Goal: Transaction & Acquisition: Purchase product/service

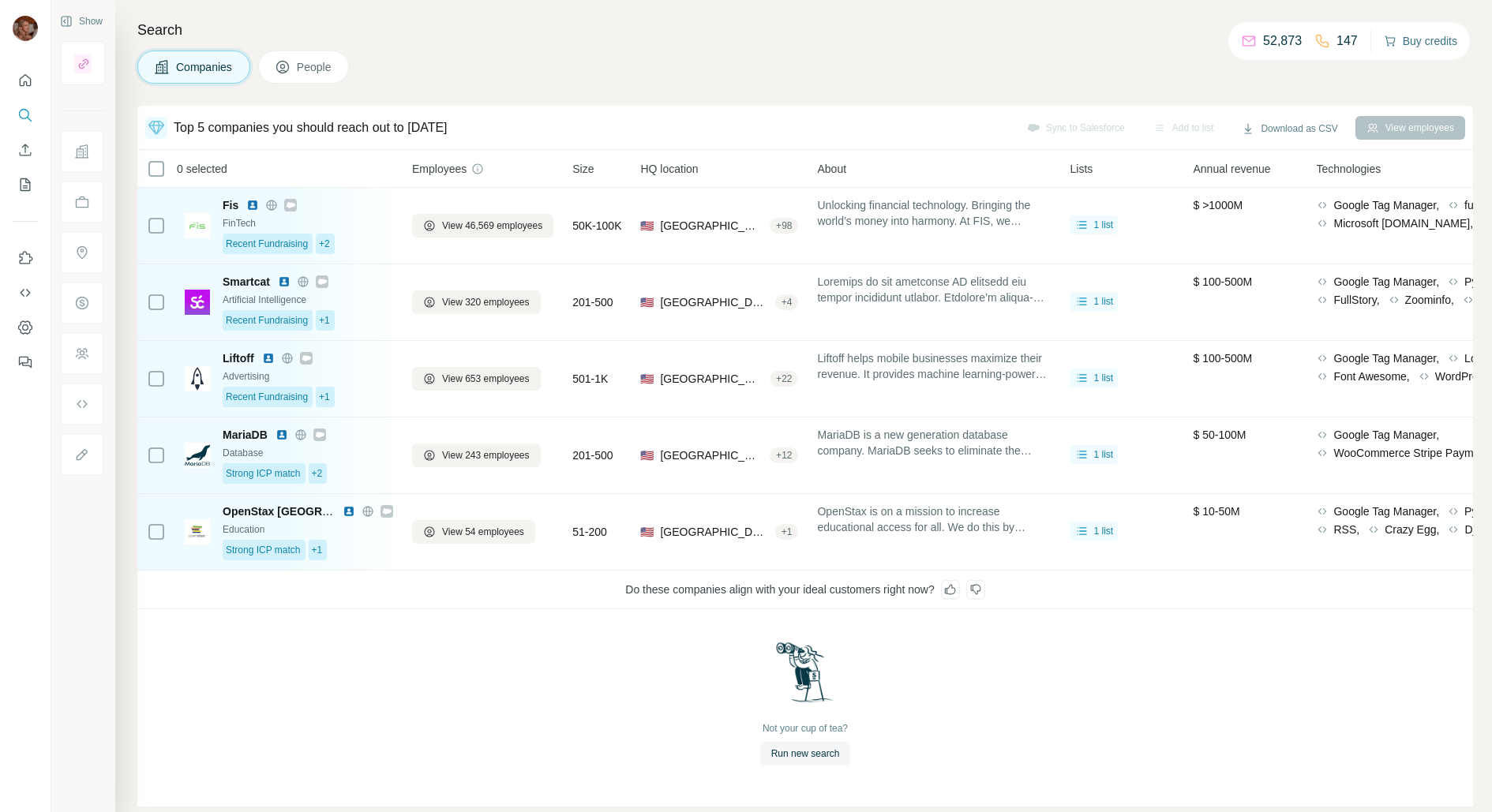
click at [1429, 40] on button "Buy credits" at bounding box center [1421, 41] width 73 height 22
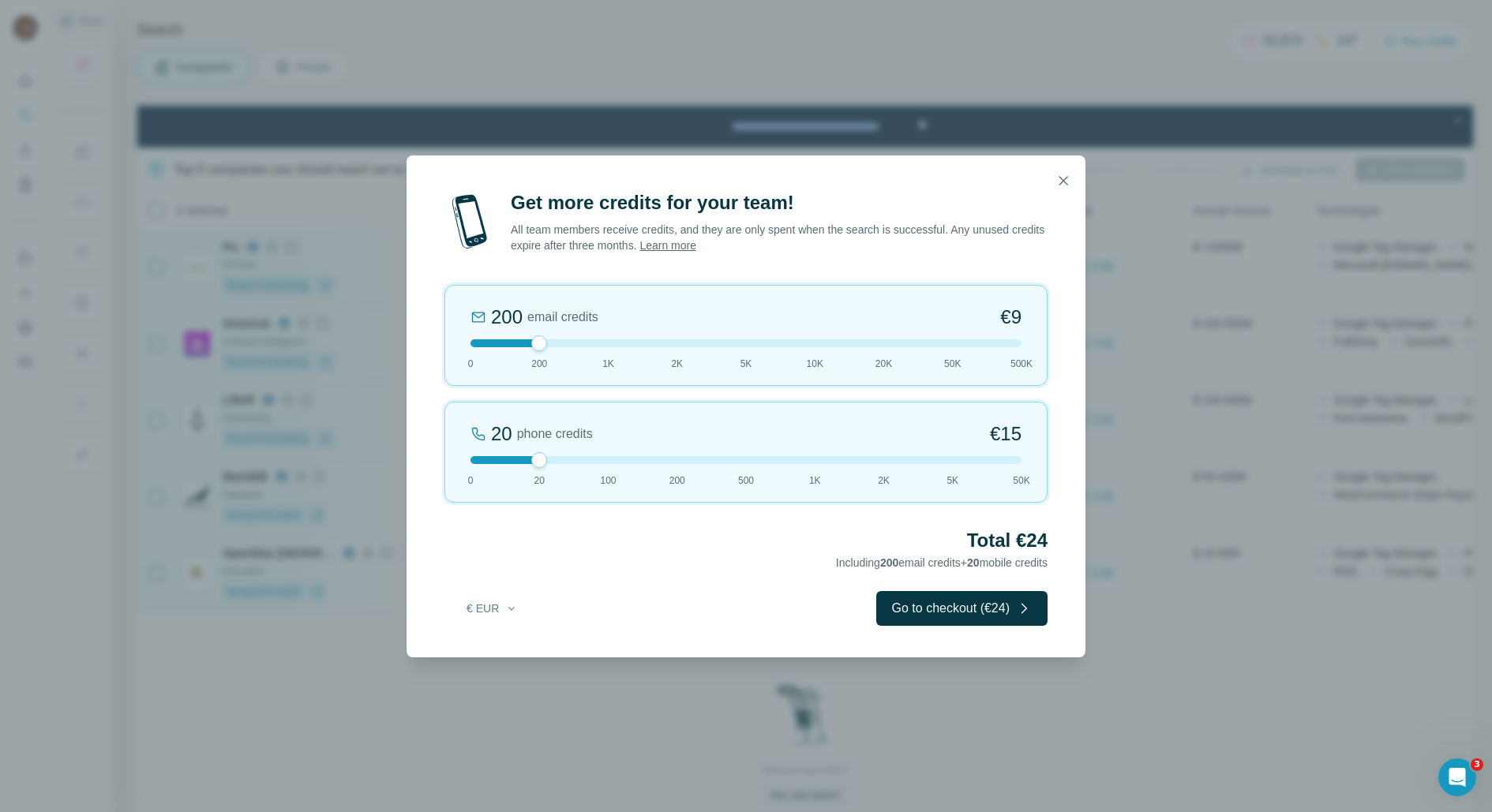
click at [674, 470] on div "20 phone credits €[PHONE_NUMBER] 1K 2K 5K 50K" at bounding box center [746, 453] width 603 height 101
click at [679, 340] on div at bounding box center [746, 343] width 551 height 8
click at [881, 464] on div "200 phone credits 5% Discount €137 0 20 100 200 500 1K 2K 5K 50K" at bounding box center [746, 453] width 603 height 101
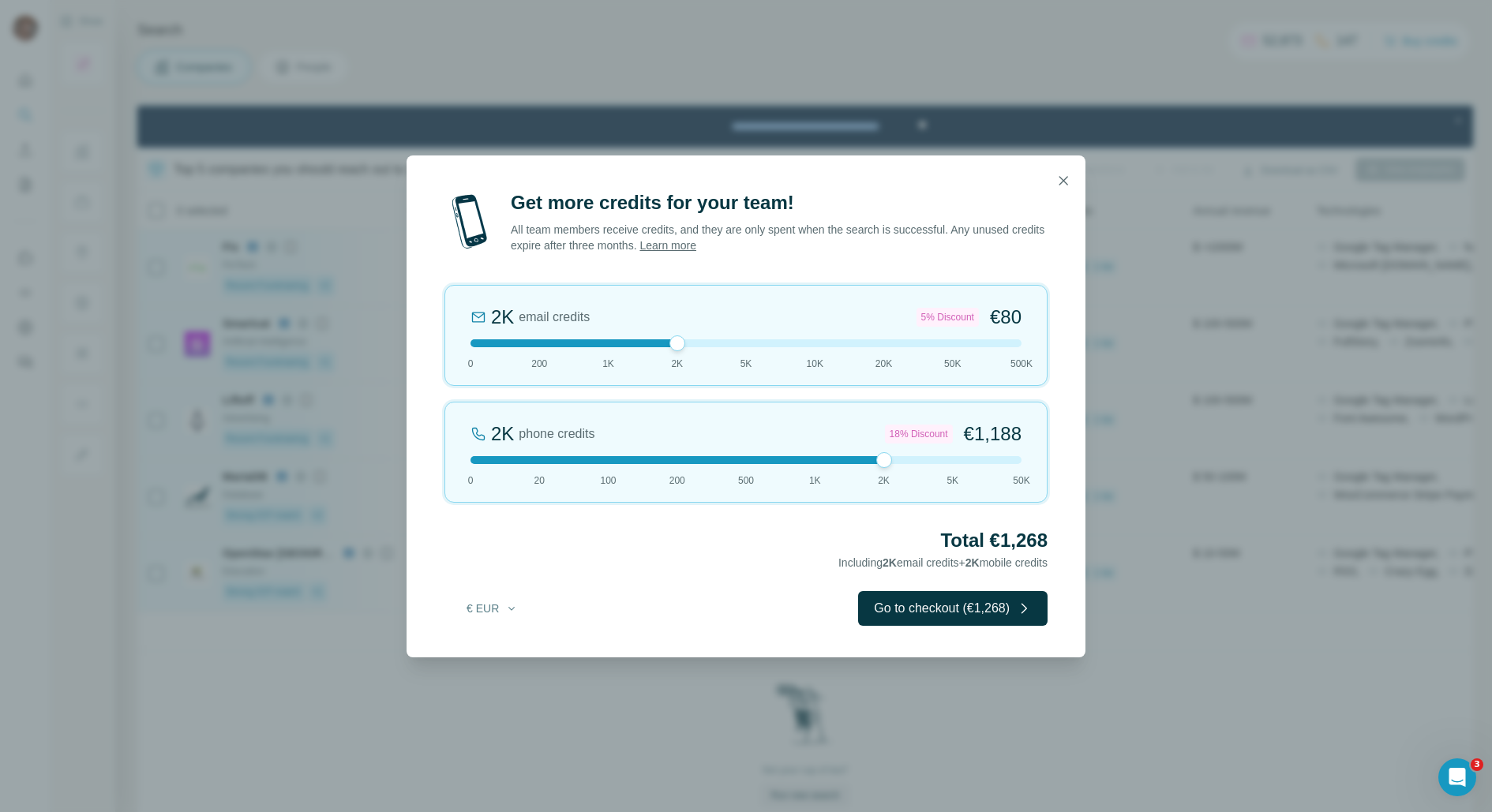
click at [701, 343] on div at bounding box center [746, 343] width 551 height 8
click at [690, 342] on div at bounding box center [746, 343] width 551 height 8
click at [702, 342] on div at bounding box center [746, 343] width 551 height 8
click at [714, 342] on div at bounding box center [746, 343] width 551 height 8
click at [685, 347] on div at bounding box center [746, 343] width 551 height 8
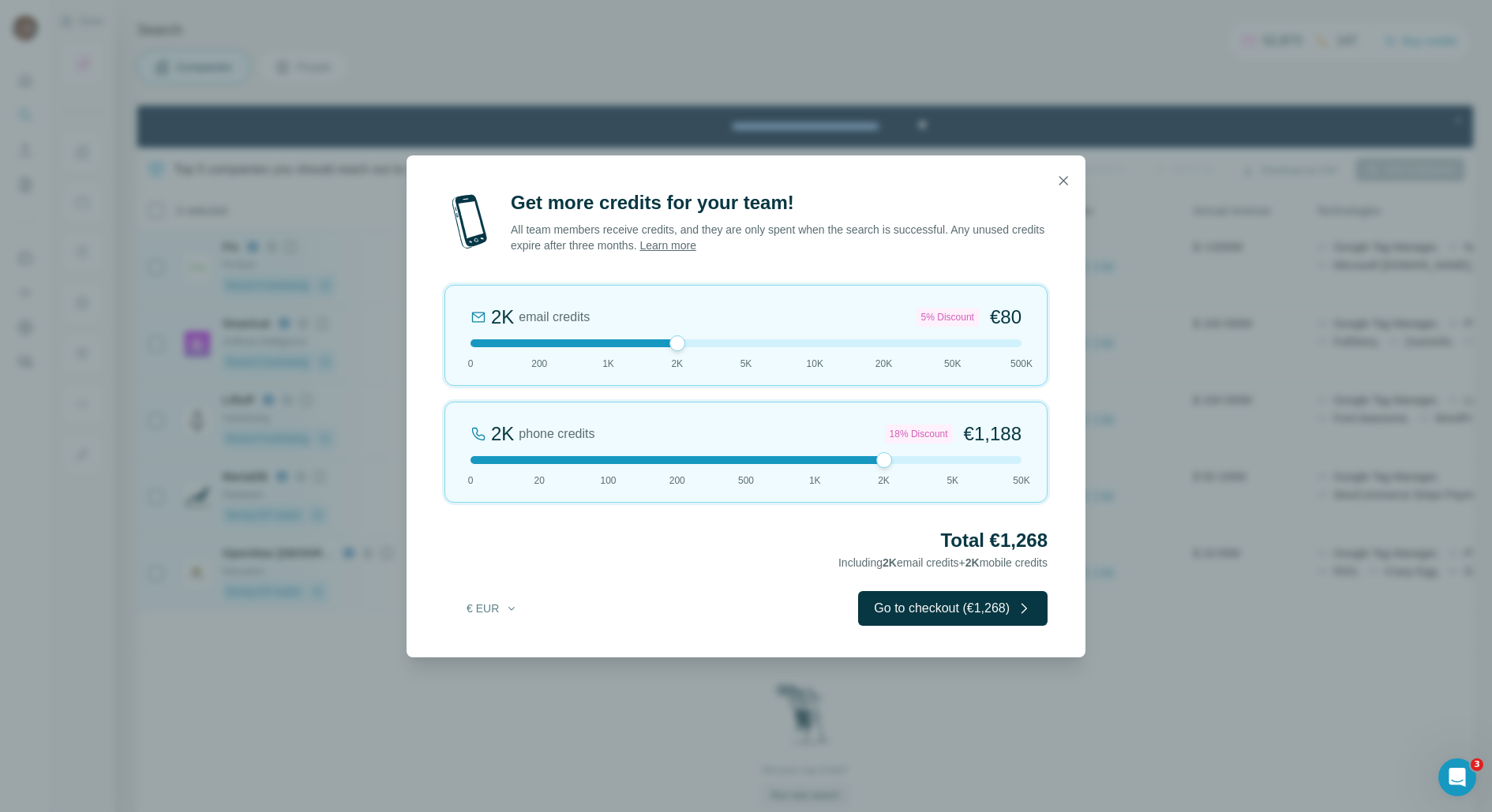
click at [1044, 203] on div at bounding box center [746, 180] width 679 height 50
click at [1073, 184] on button "button" at bounding box center [1063, 180] width 32 height 32
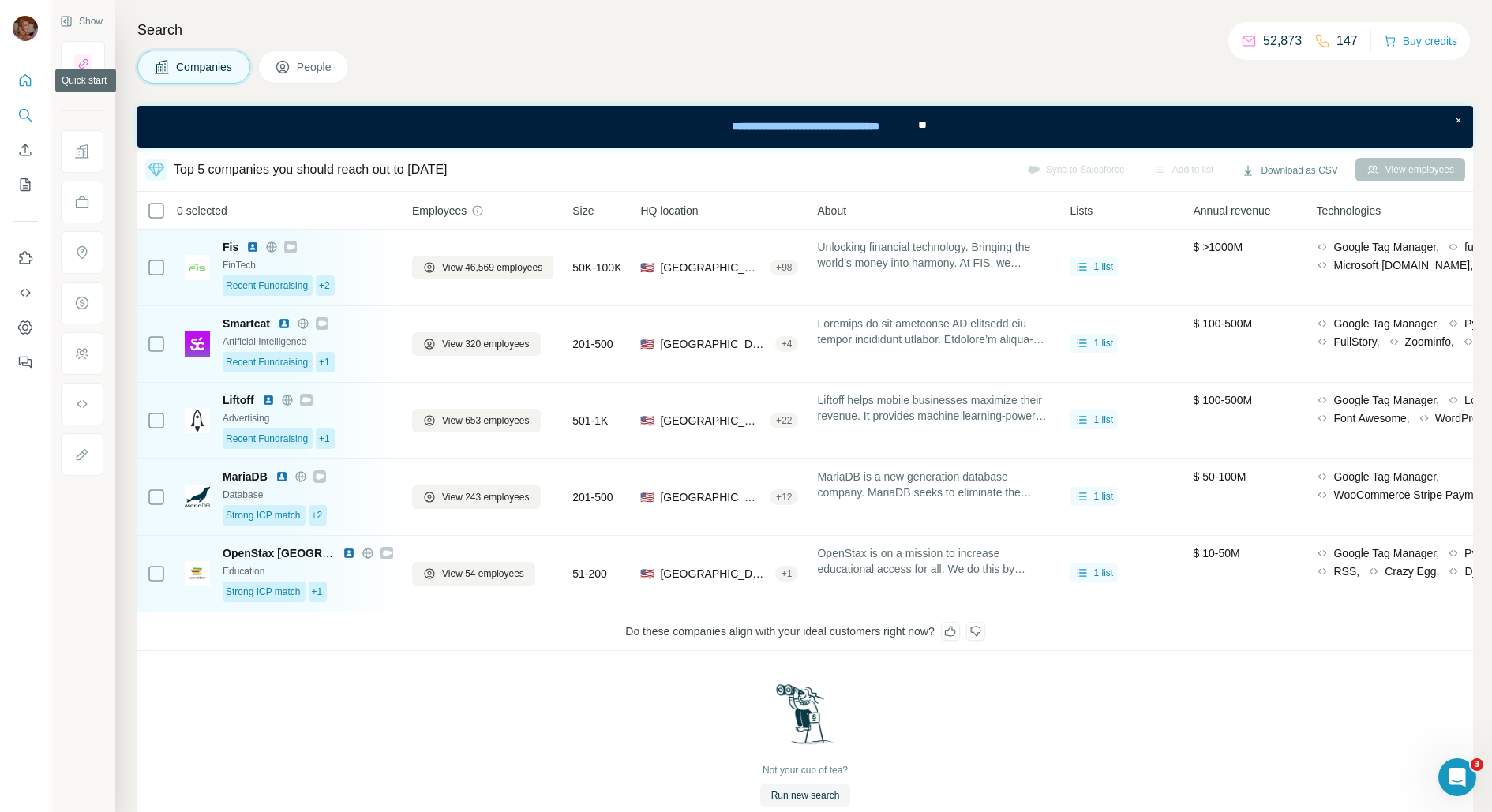
click at [14, 78] on button "Quick start" at bounding box center [26, 80] width 26 height 28
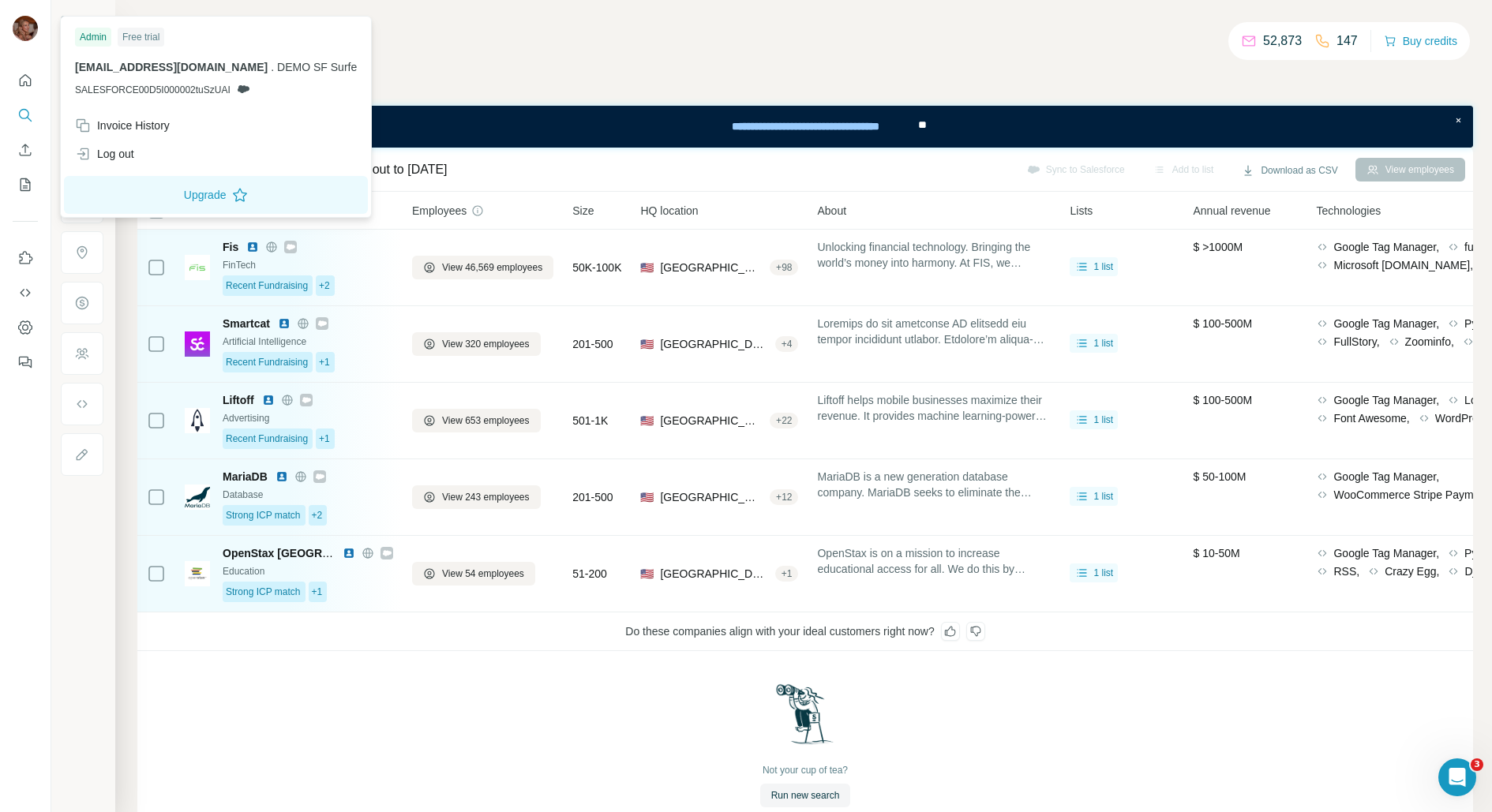
click at [19, 37] on img at bounding box center [26, 28] width 26 height 26
